Goal: Check status: Check status

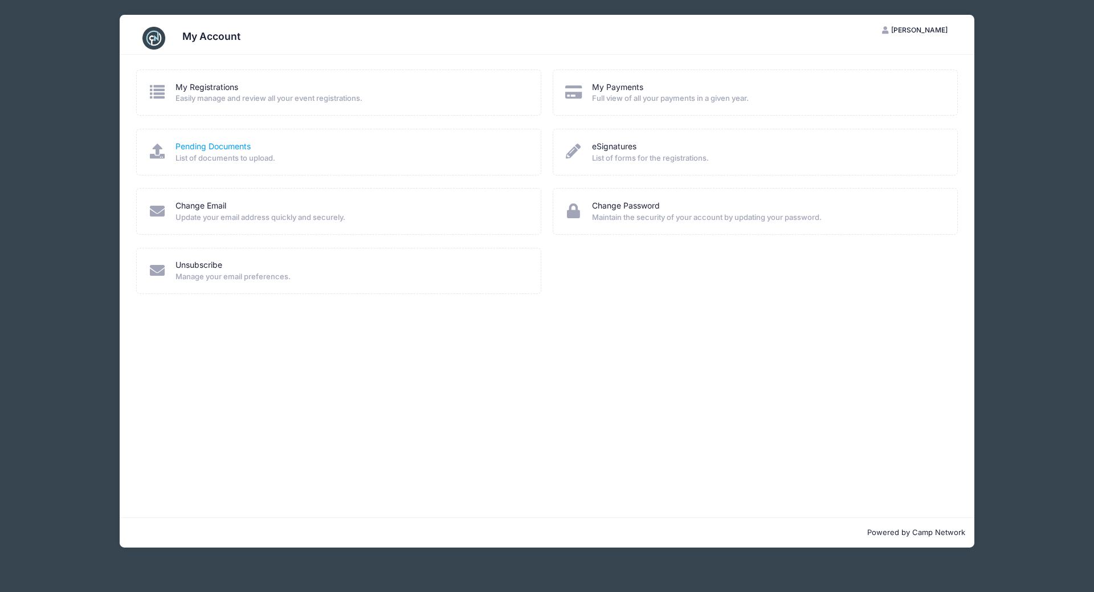
click at [198, 144] on link "Pending Documents" at bounding box center [212, 147] width 75 height 12
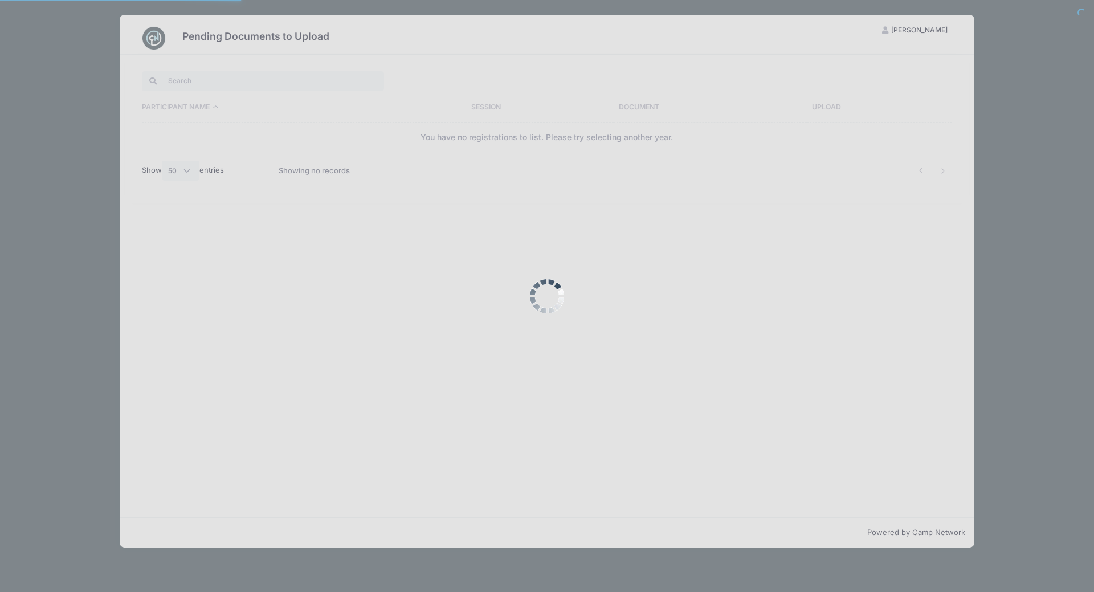
select select "50"
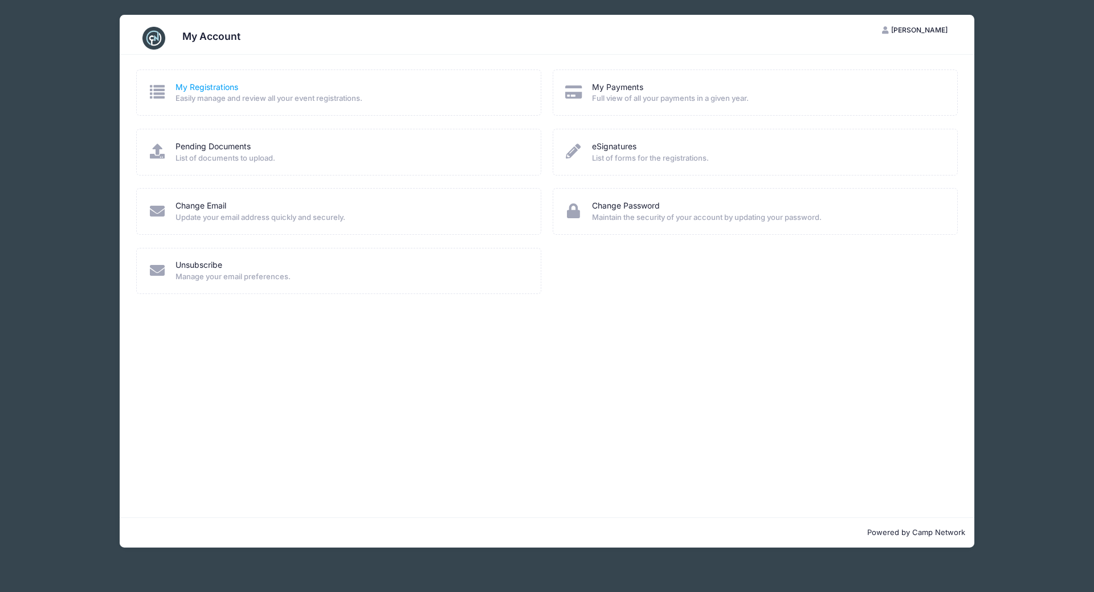
click at [219, 89] on link "My Registrations" at bounding box center [206, 87] width 63 height 12
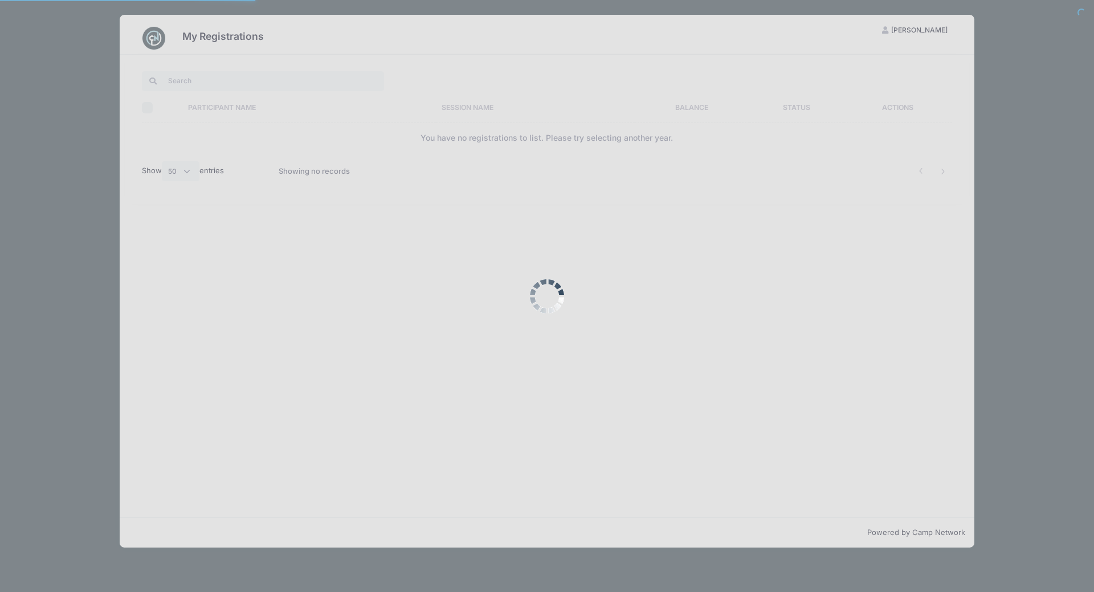
select select "50"
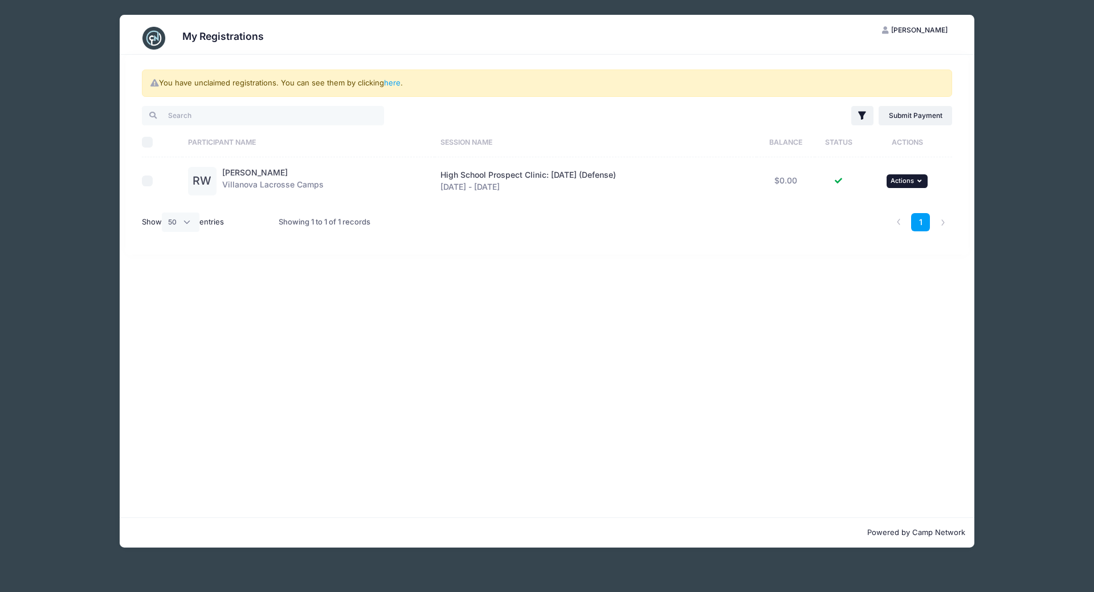
click at [906, 179] on span "Actions" at bounding box center [901, 181] width 23 height 8
click at [885, 201] on link "View Registration" at bounding box center [872, 206] width 103 height 22
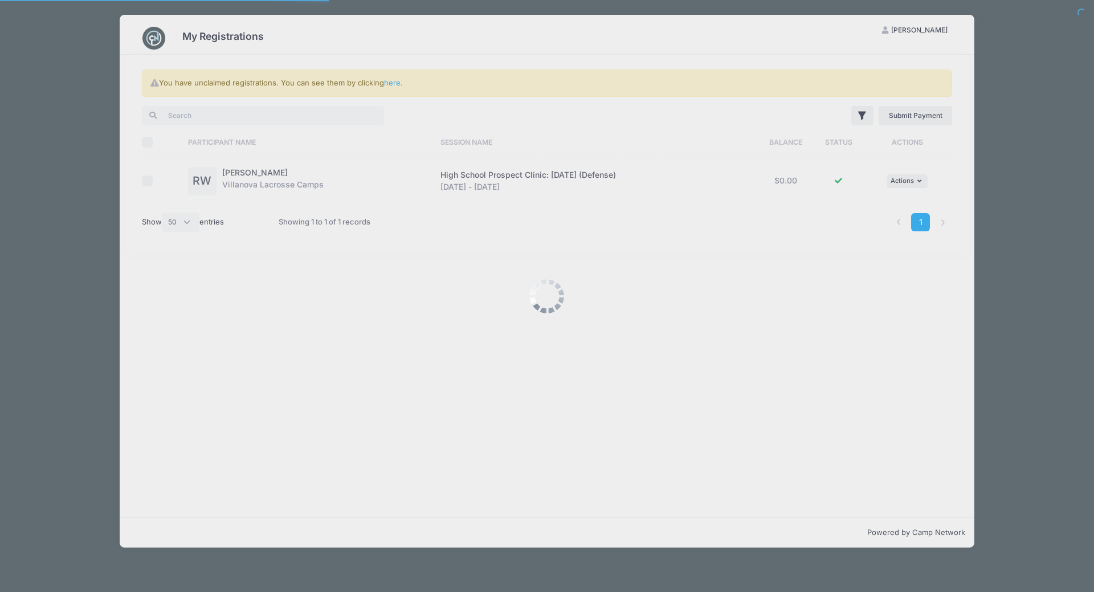
select select "50"
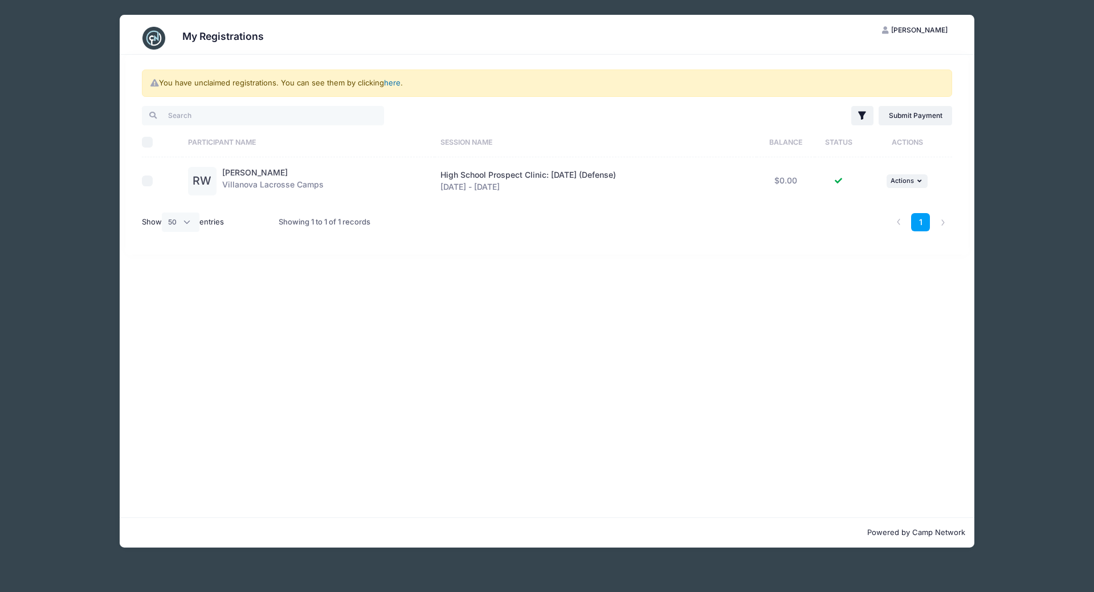
click at [399, 84] on link "here" at bounding box center [392, 82] width 17 height 9
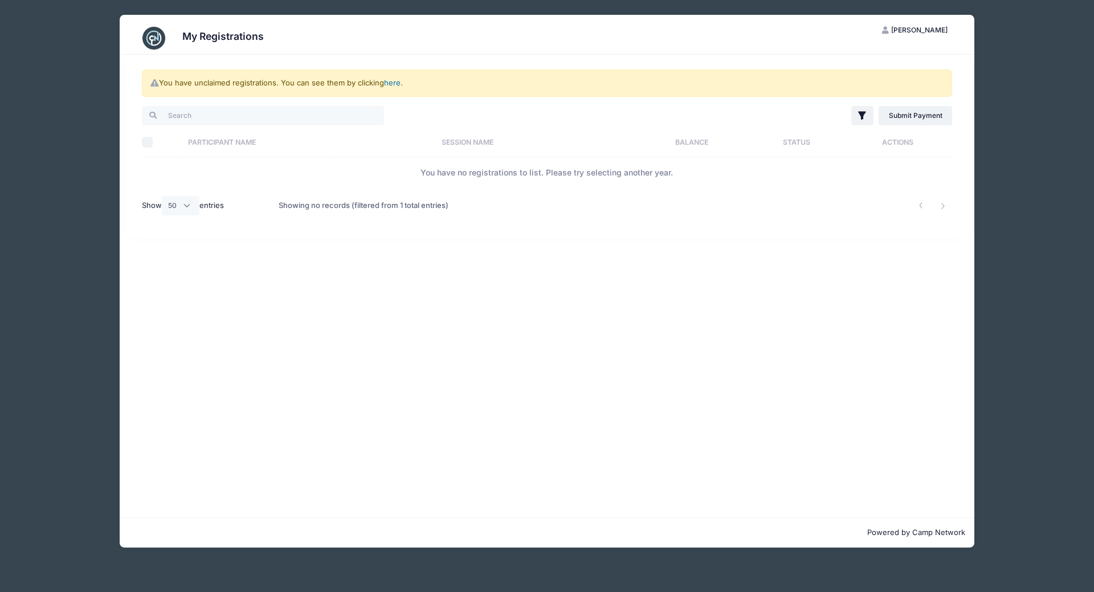
click at [399, 84] on link "here" at bounding box center [392, 82] width 17 height 9
click at [394, 83] on link "here" at bounding box center [392, 82] width 17 height 9
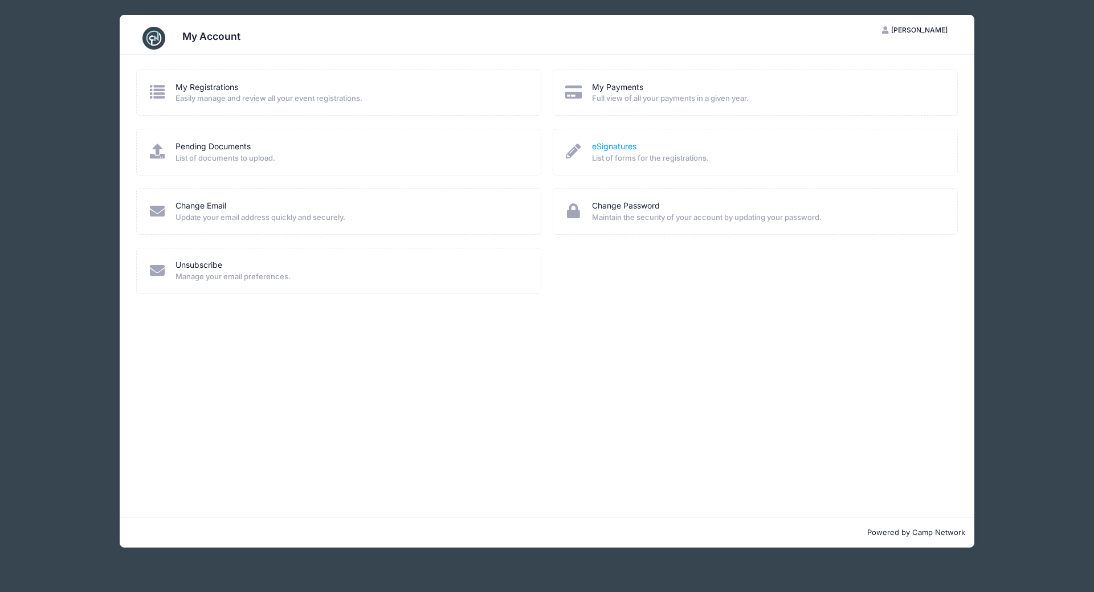
click at [631, 145] on link "eSignatures" at bounding box center [614, 147] width 44 height 12
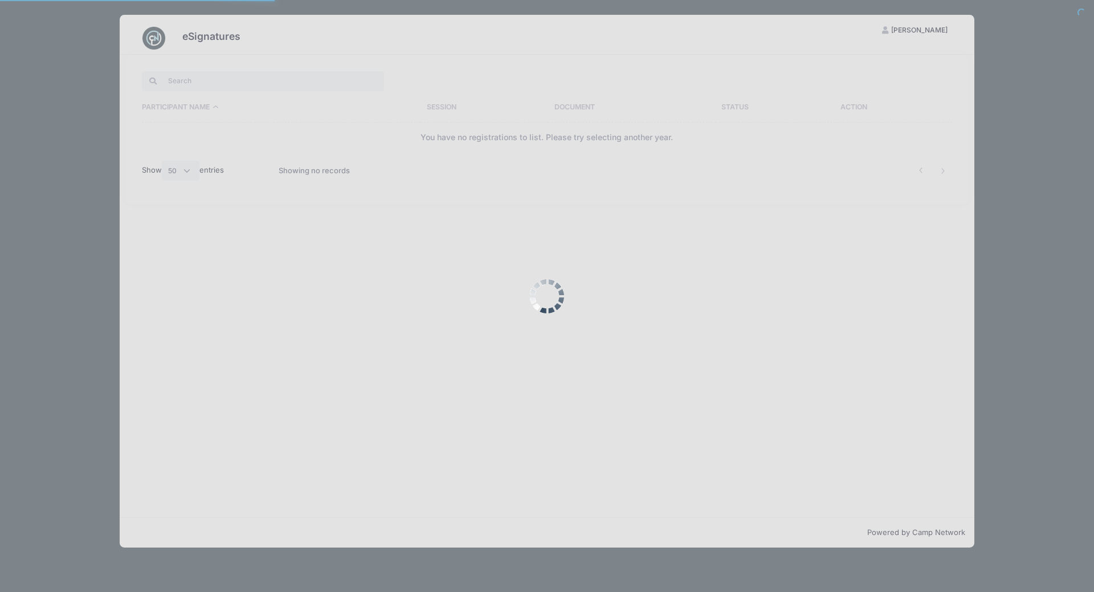
select select "50"
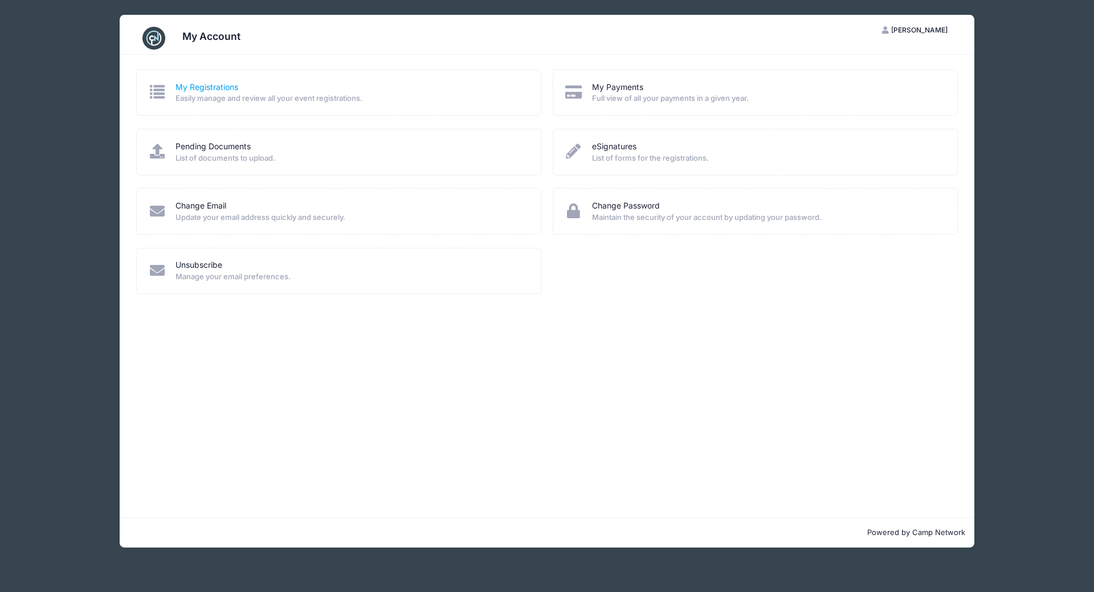
click at [227, 83] on link "My Registrations" at bounding box center [206, 87] width 63 height 12
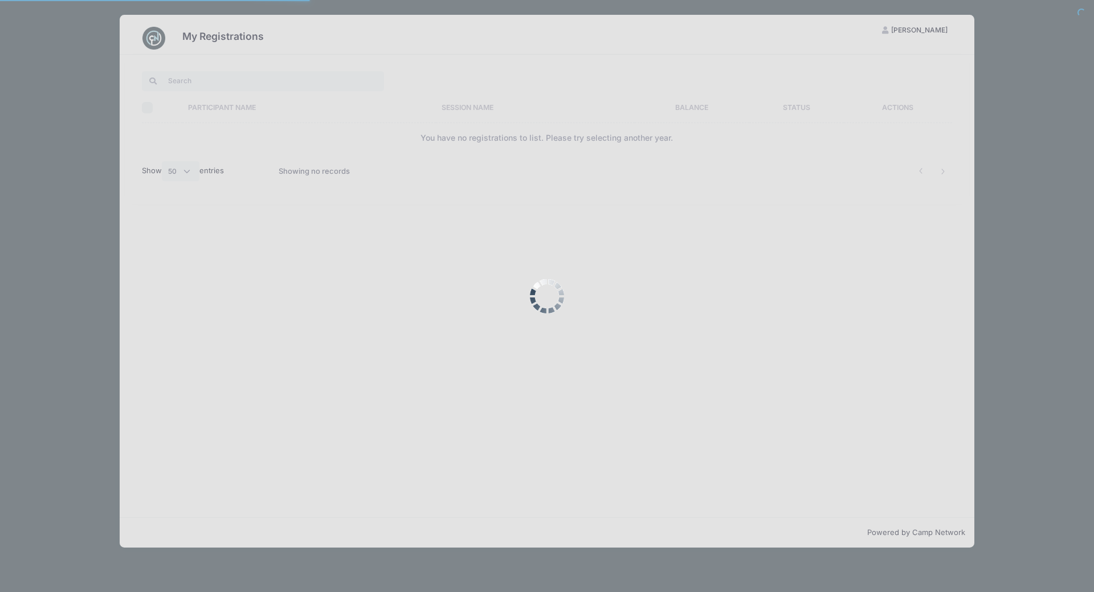
select select "50"
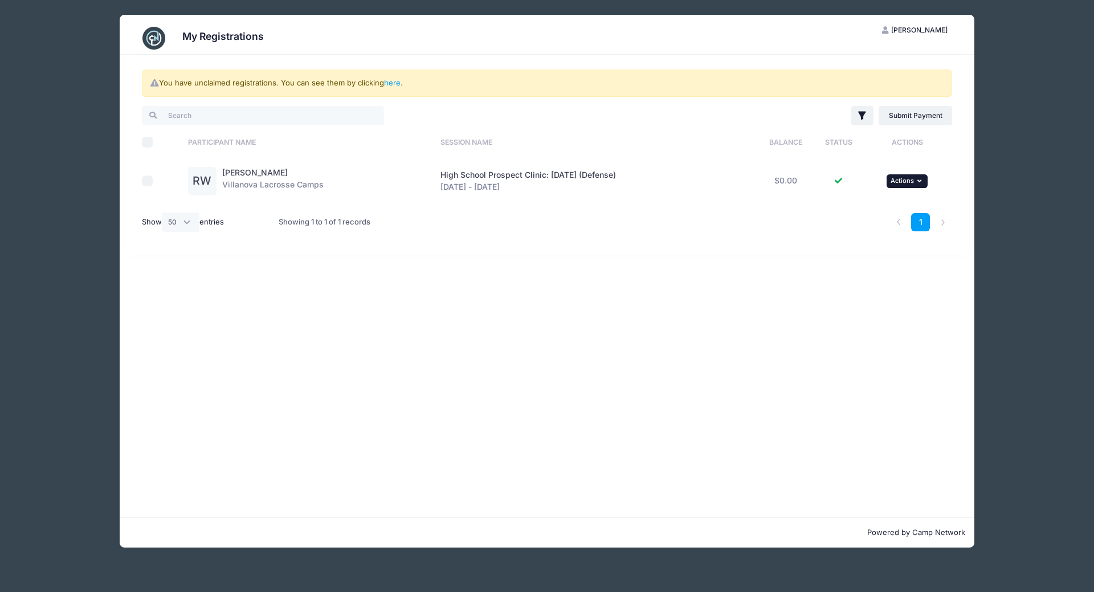
click at [920, 185] on button "... Actions" at bounding box center [906, 181] width 41 height 14
click at [878, 227] on link "View Attachments" at bounding box center [872, 228] width 103 height 22
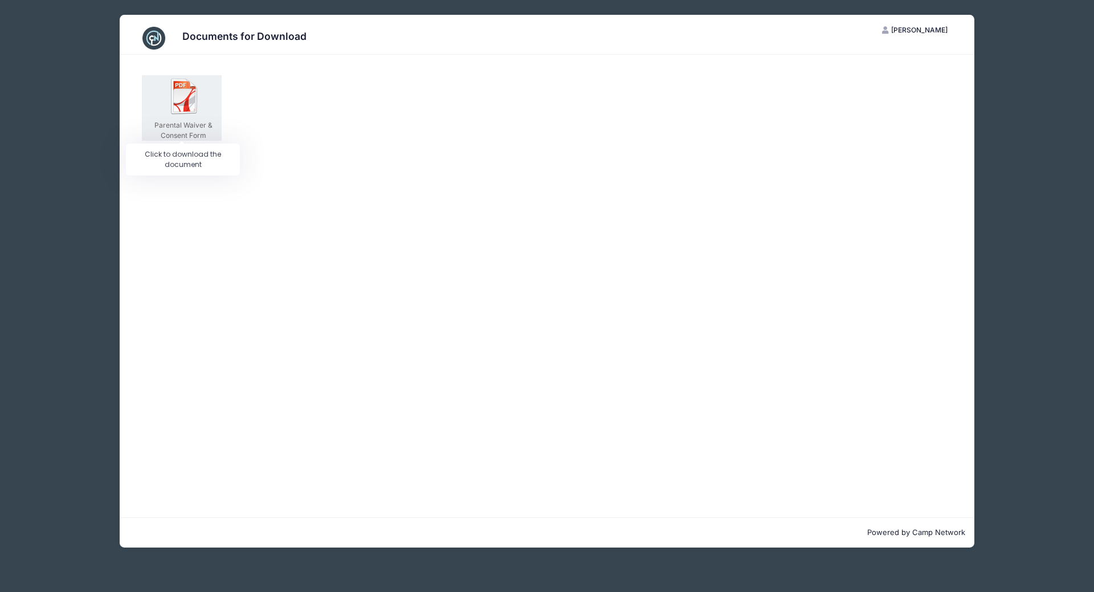
click at [188, 103] on img at bounding box center [184, 96] width 36 height 36
click at [168, 155] on link "My Registrations" at bounding box center [182, 158] width 93 height 24
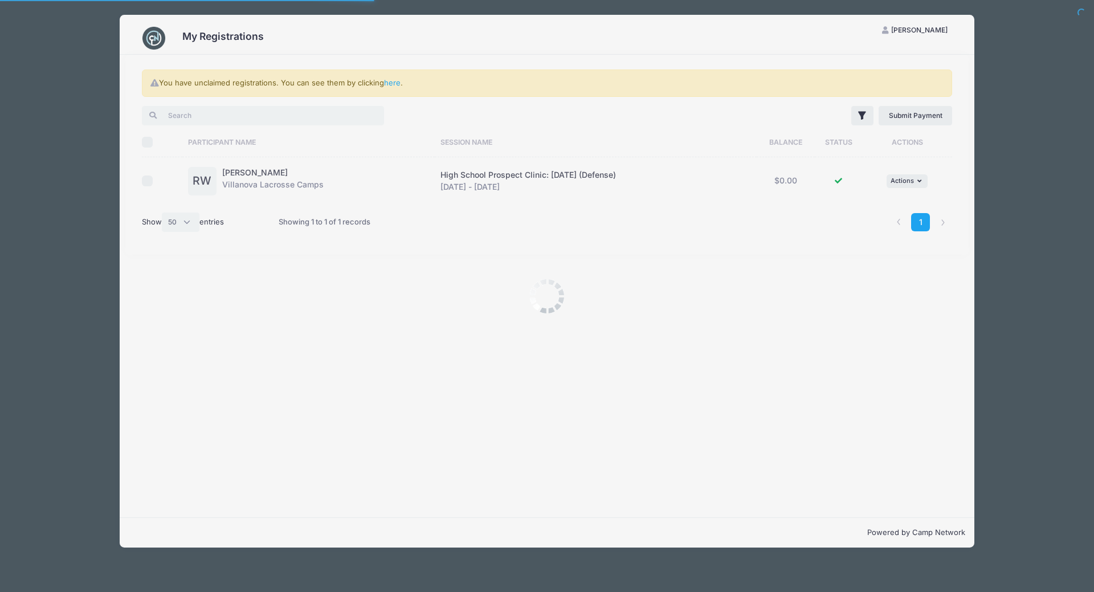
select select "50"
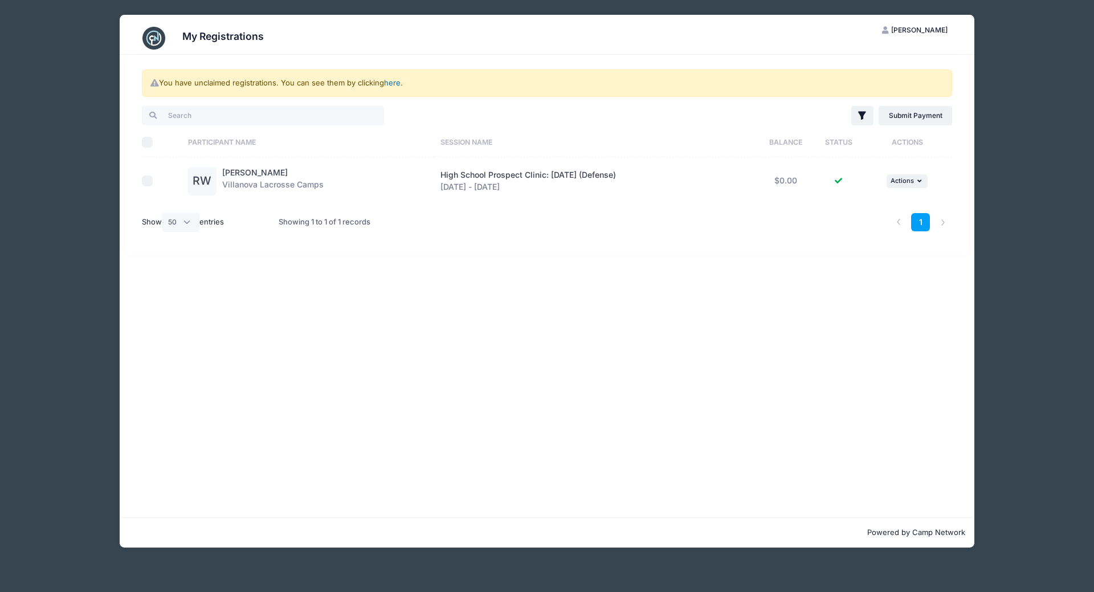
click at [395, 80] on link "here" at bounding box center [392, 82] width 17 height 9
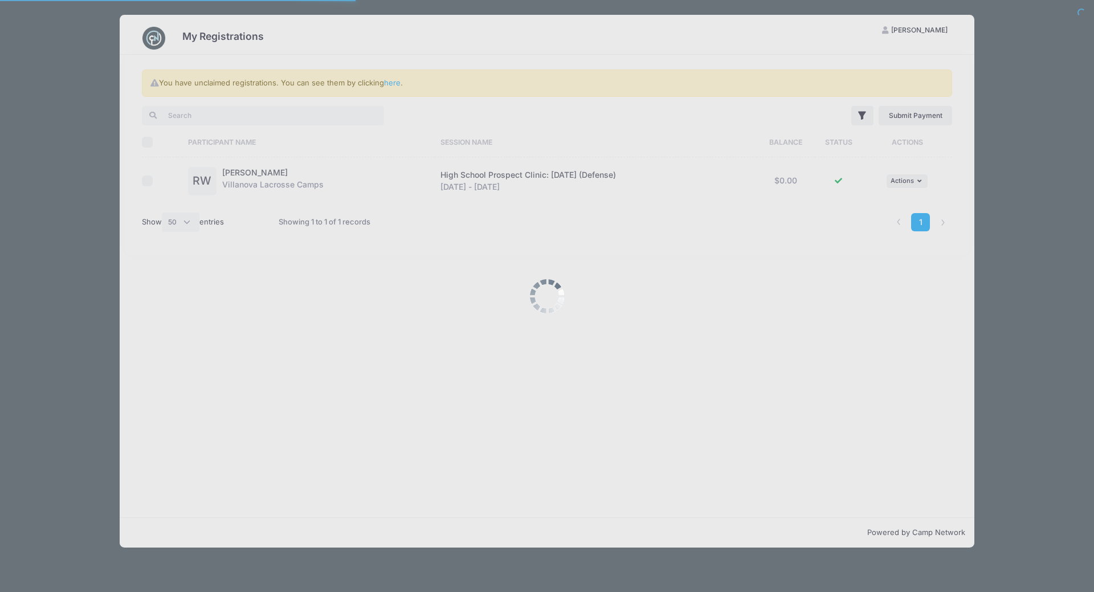
select select "50"
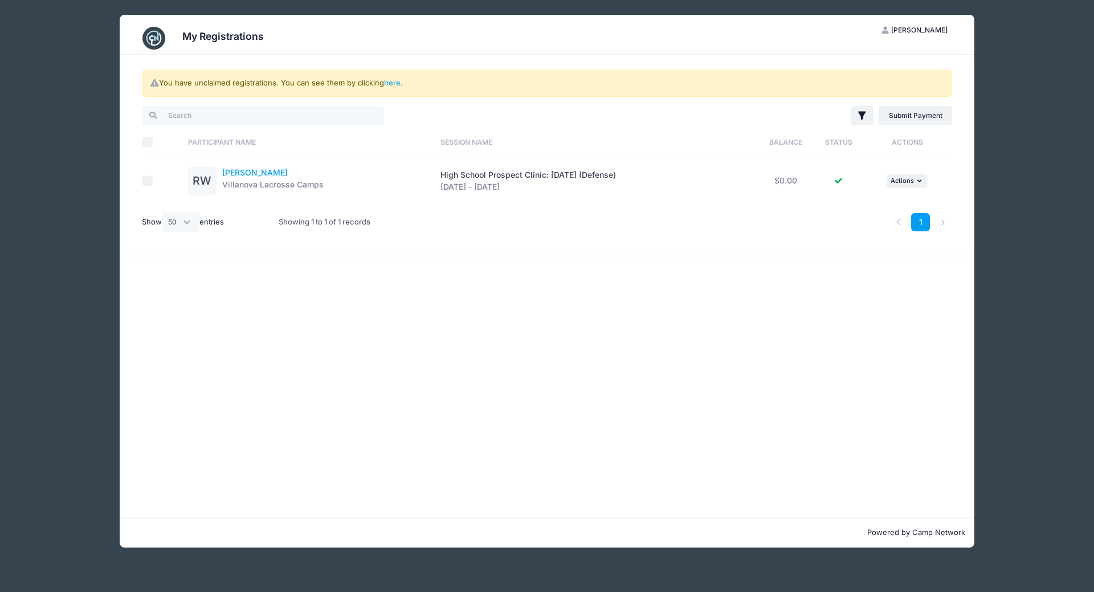
click at [244, 170] on link "[PERSON_NAME]" at bounding box center [255, 172] width 66 height 10
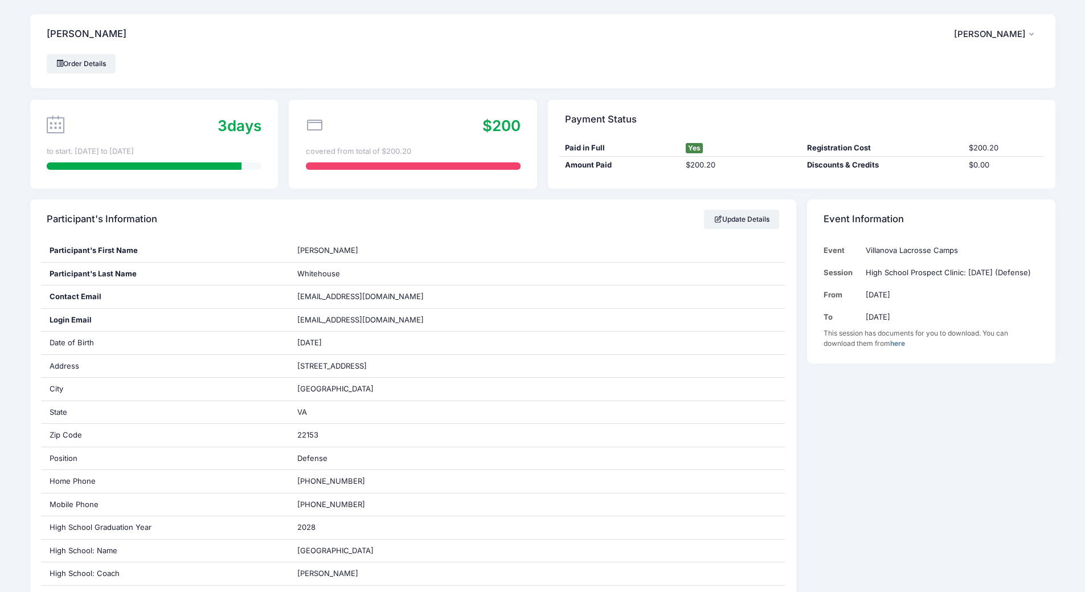
click at [902, 347] on link "here" at bounding box center [897, 343] width 15 height 9
click at [87, 57] on link "Order Details" at bounding box center [81, 63] width 69 height 19
